Goal: Task Accomplishment & Management: Manage account settings

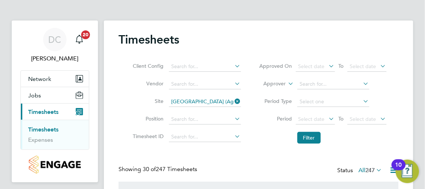
click at [42, 127] on link "Timesheets" at bounding box center [43, 129] width 30 height 7
click at [305, 135] on button "Filter" at bounding box center [308, 138] width 23 height 12
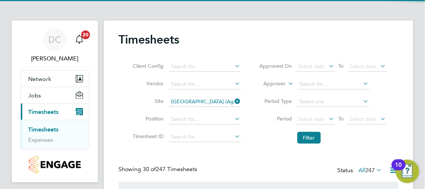
scroll to position [25, 55]
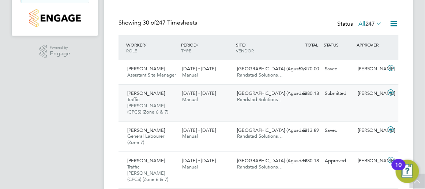
click at [391, 92] on icon at bounding box center [391, 93] width 9 height 6
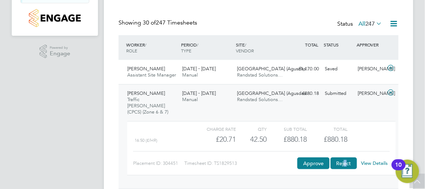
click at [346, 157] on button "Reject" at bounding box center [344, 163] width 26 height 12
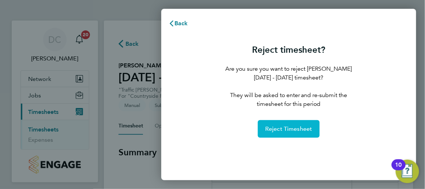
click at [292, 133] on button "Reject Timesheet" at bounding box center [289, 129] width 62 height 18
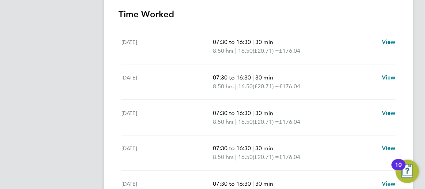
scroll to position [256, 0]
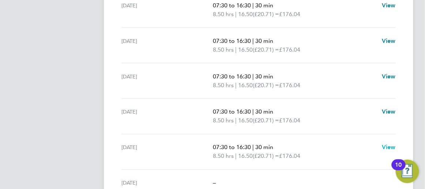
click at [390, 144] on span "View" at bounding box center [389, 147] width 14 height 7
select select "30"
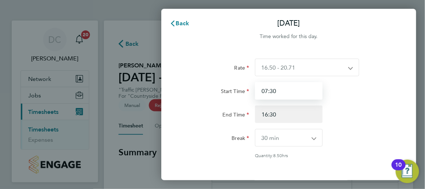
click at [292, 94] on input "07:30" at bounding box center [288, 91] width 67 height 18
type input "0"
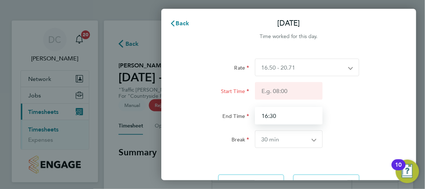
drag, startPoint x: 292, startPoint y: 108, endPoint x: 258, endPoint y: 113, distance: 34.4
click at [258, 113] on input "16:30" at bounding box center [288, 116] width 67 height 18
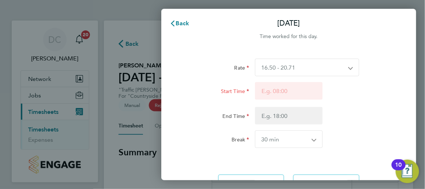
click at [293, 142] on select "0 min 15 min 30 min 45 min 60 min 75 min 90 min" at bounding box center [284, 139] width 58 height 17
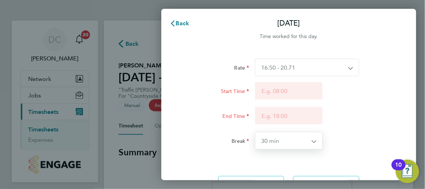
drag, startPoint x: 290, startPoint y: 142, endPoint x: 279, endPoint y: 143, distance: 10.7
click at [279, 143] on select "0 min 15 min 30 min 45 min 60 min 75 min 90 min" at bounding box center [284, 140] width 58 height 17
drag, startPoint x: 281, startPoint y: 139, endPoint x: 258, endPoint y: 143, distance: 23.7
click at [258, 143] on select "0 min 15 min 30 min 45 min 60 min 75 min 90 min" at bounding box center [284, 140] width 58 height 17
click at [313, 141] on select "0 min 15 min 30 min 45 min 60 min 75 min 90 min" at bounding box center [284, 140] width 58 height 17
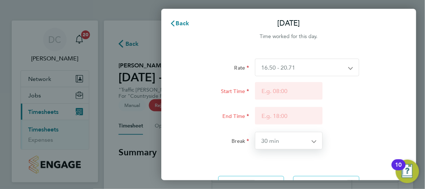
select select "0"
click at [255, 132] on select "0 min 15 min 30 min 45 min 60 min 75 min 90 min" at bounding box center [284, 140] width 58 height 17
click at [369, 115] on div "End Time" at bounding box center [289, 116] width 220 height 19
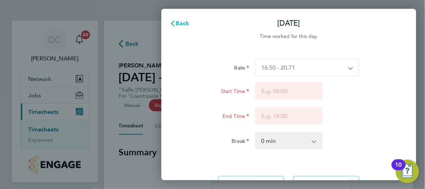
click at [184, 22] on span "Back" at bounding box center [183, 23] width 14 height 7
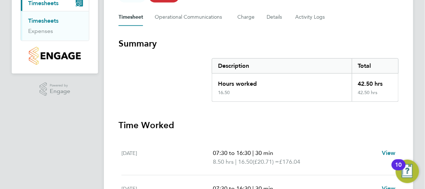
scroll to position [110, 0]
